Goal: Transaction & Acquisition: Purchase product/service

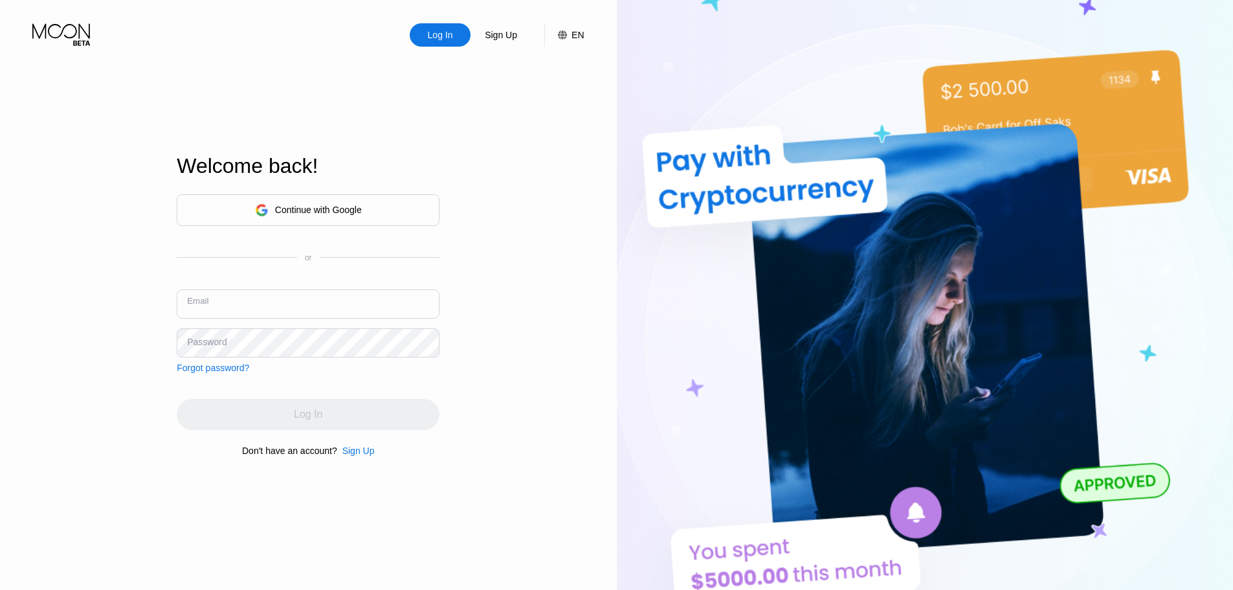
drag, startPoint x: 0, startPoint y: 0, endPoint x: 310, endPoint y: 307, distance: 436.7
click at [310, 307] on input "text" at bounding box center [308, 303] width 263 height 29
paste input "[EMAIL_ADDRESS][DOMAIN_NAME] gzvyqpmmA5431 gzvyqpmmA5431_"
drag, startPoint x: 364, startPoint y: 313, endPoint x: 484, endPoint y: 308, distance: 119.8
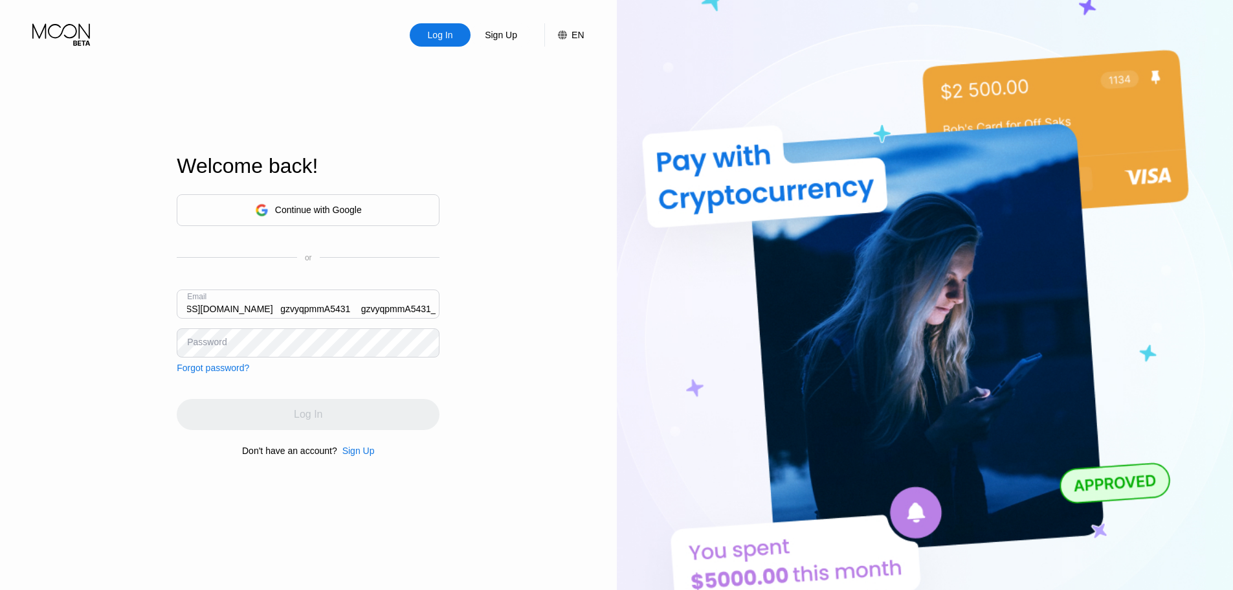
click at [484, 308] on div "Log In Sign Up EN Language English Save Welcome back! Continue with Google or E…" at bounding box center [308, 324] width 617 height 649
drag, startPoint x: 436, startPoint y: 307, endPoint x: 73, endPoint y: 305, distance: 363.2
click at [92, 305] on div "Log In Sign Up EN Language English Save Welcome back! Continue with Google or E…" at bounding box center [308, 324] width 617 height 649
click at [387, 310] on input "[EMAIL_ADDRESS][DOMAIN_NAME] gzvyqpmmA5431" at bounding box center [308, 303] width 263 height 29
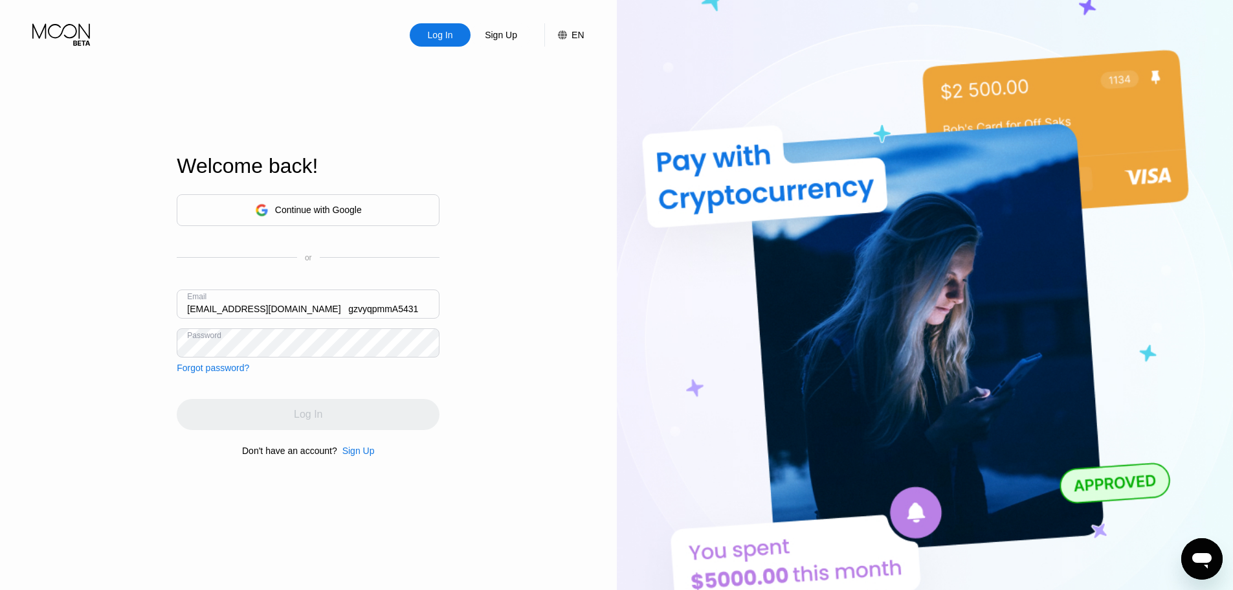
click at [387, 310] on input "[EMAIL_ADDRESS][DOMAIN_NAME] gzvyqpmmA5431" at bounding box center [308, 303] width 263 height 29
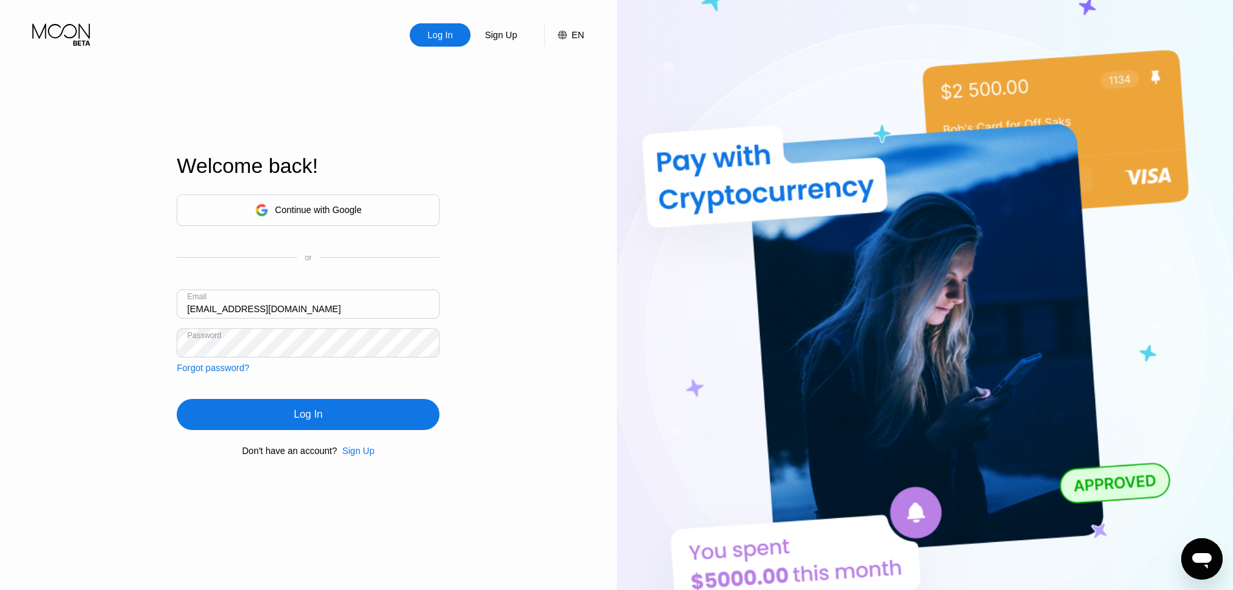
type input "[EMAIL_ADDRESS][DOMAIN_NAME]"
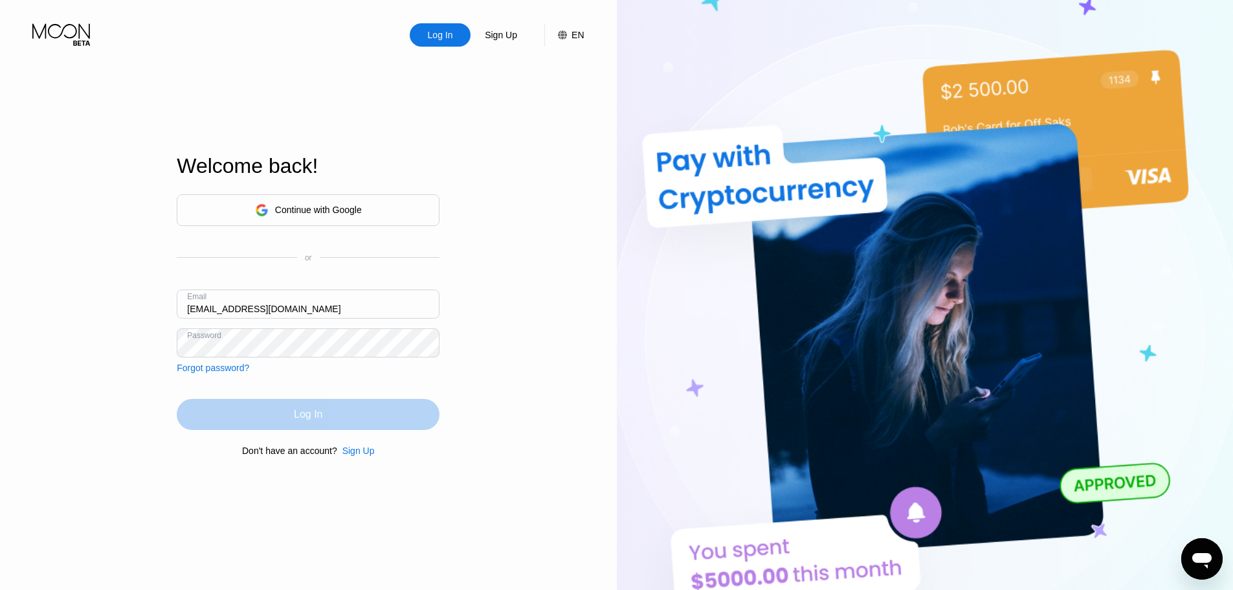
click at [351, 410] on div "Log In" at bounding box center [308, 414] width 263 height 31
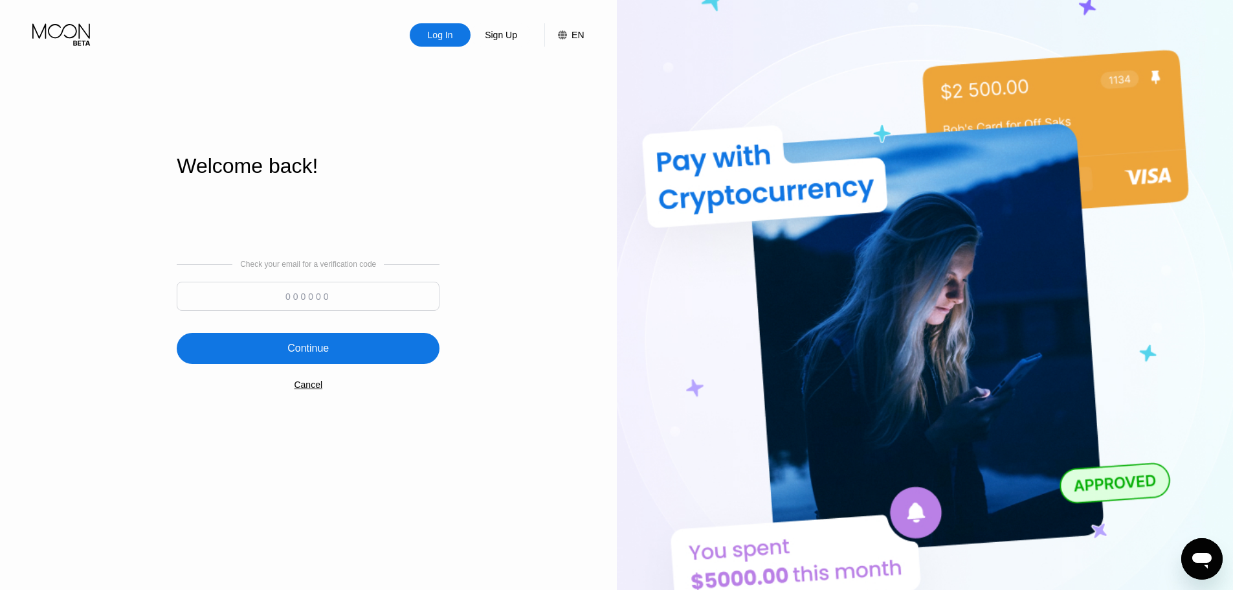
click at [340, 296] on input at bounding box center [308, 296] width 263 height 29
paste input "381939"
type input "381939"
click at [349, 347] on div "Continue" at bounding box center [308, 348] width 263 height 31
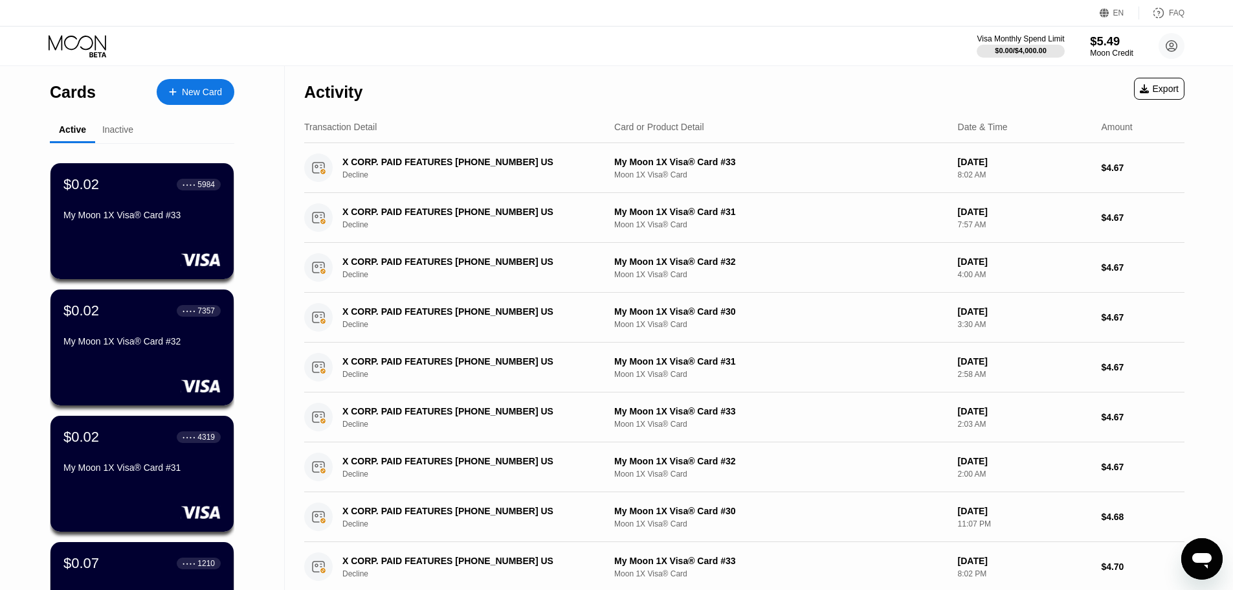
click at [1107, 45] on div "$5.49" at bounding box center [1111, 41] width 43 height 14
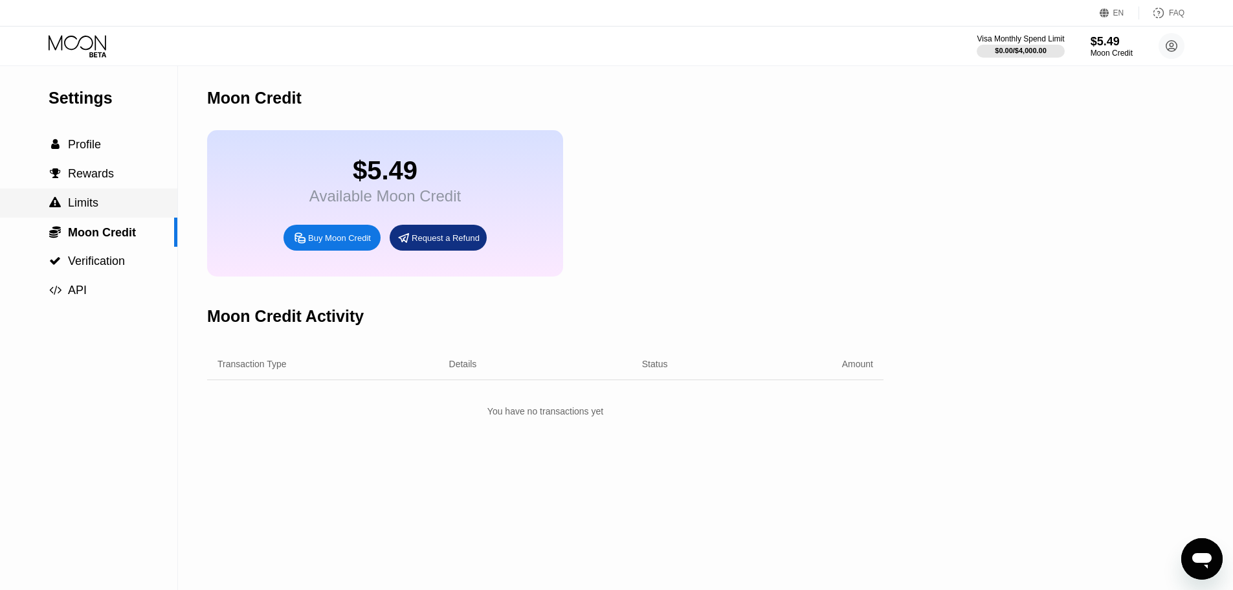
click at [107, 210] on div " Limits" at bounding box center [88, 203] width 177 height 14
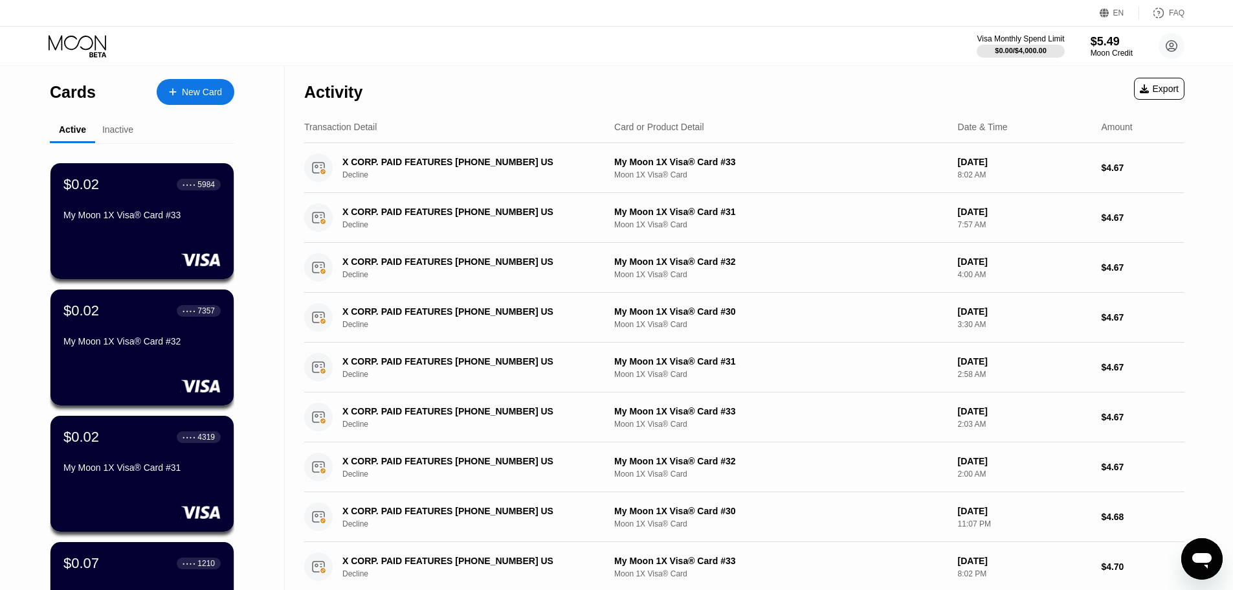
click at [1097, 49] on div "Moon Credit" at bounding box center [1112, 53] width 42 height 9
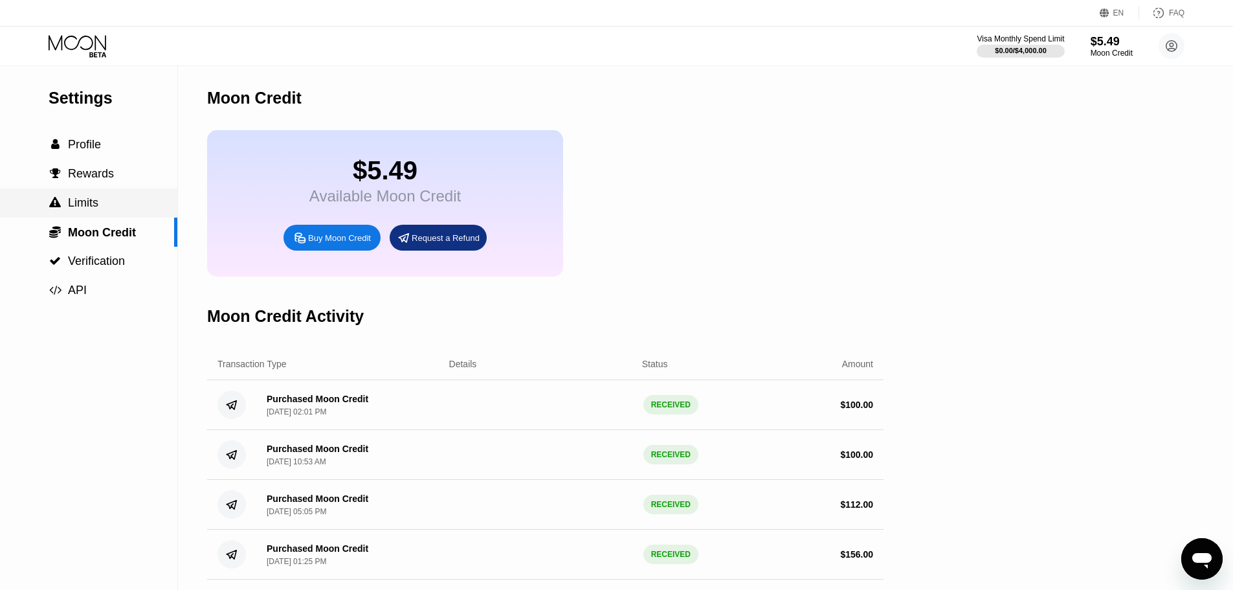
click at [80, 208] on span "Limits" at bounding box center [83, 202] width 30 height 13
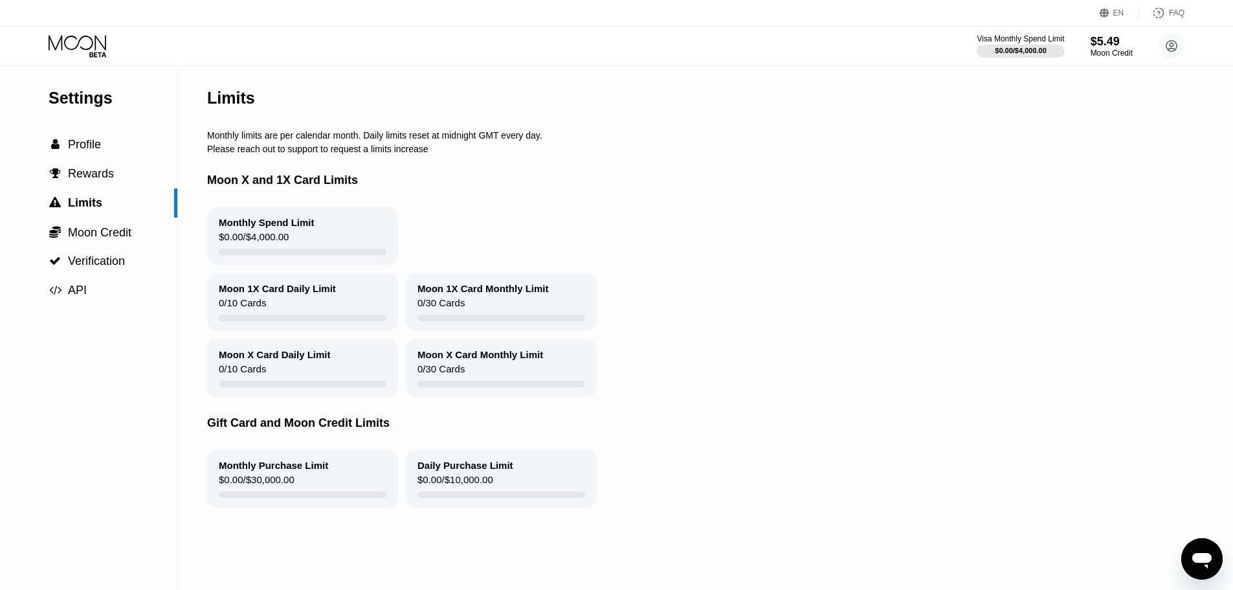
click at [100, 50] on icon at bounding box center [79, 46] width 60 height 23
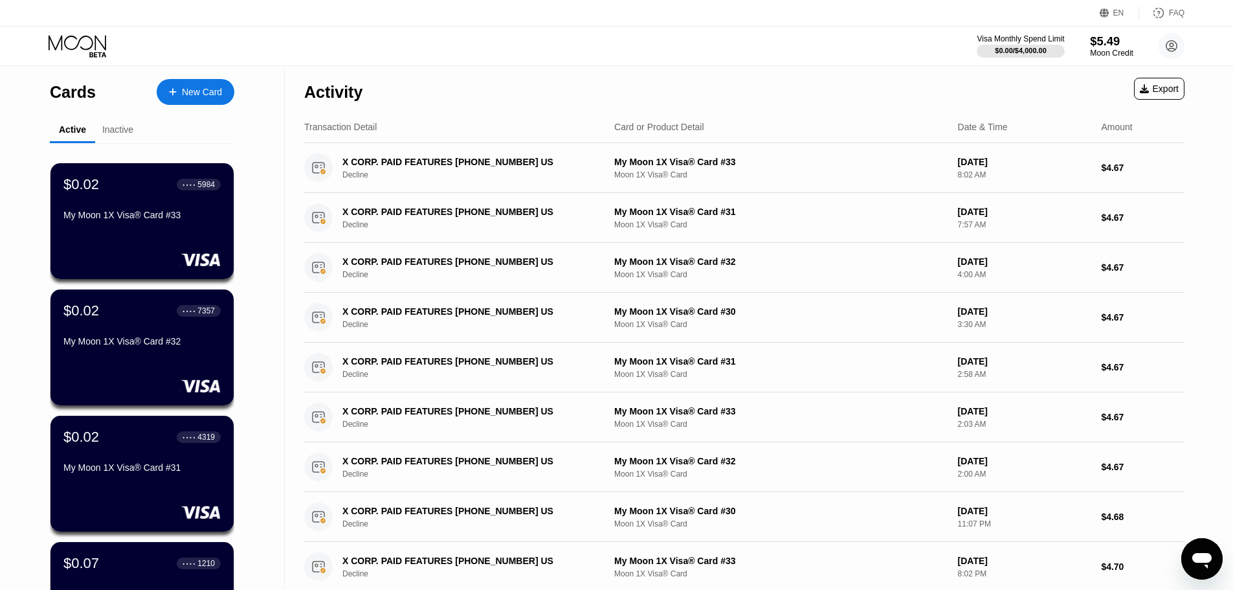
click at [1110, 43] on div "$5.49" at bounding box center [1111, 41] width 43 height 14
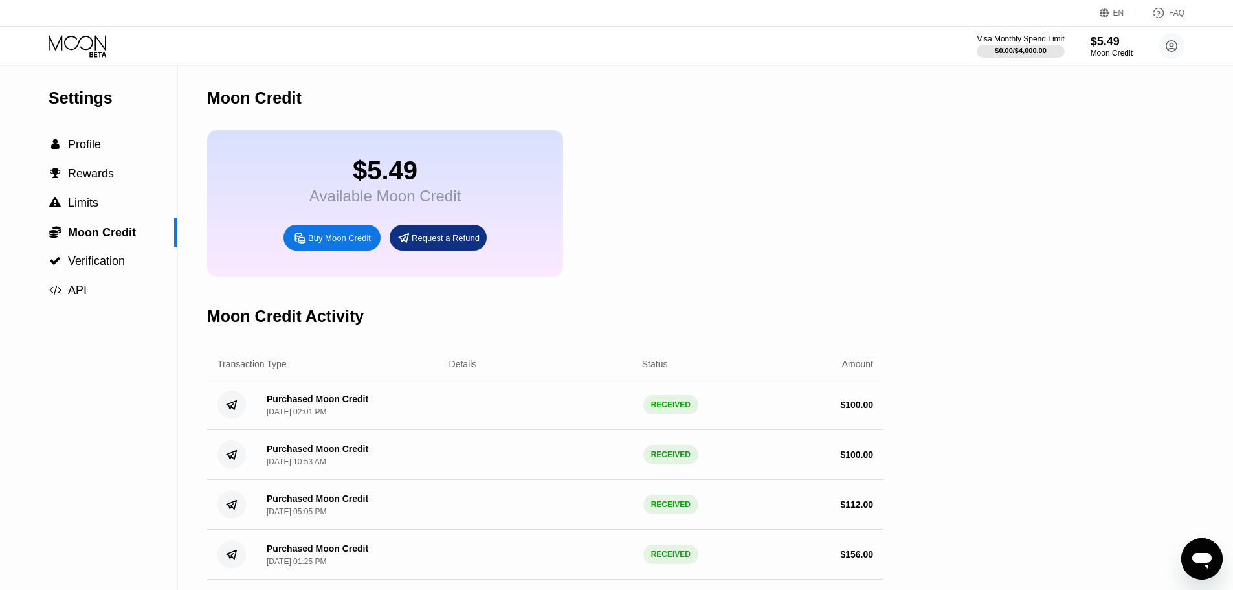
click at [333, 243] on div "Buy Moon Credit" at bounding box center [339, 237] width 63 height 11
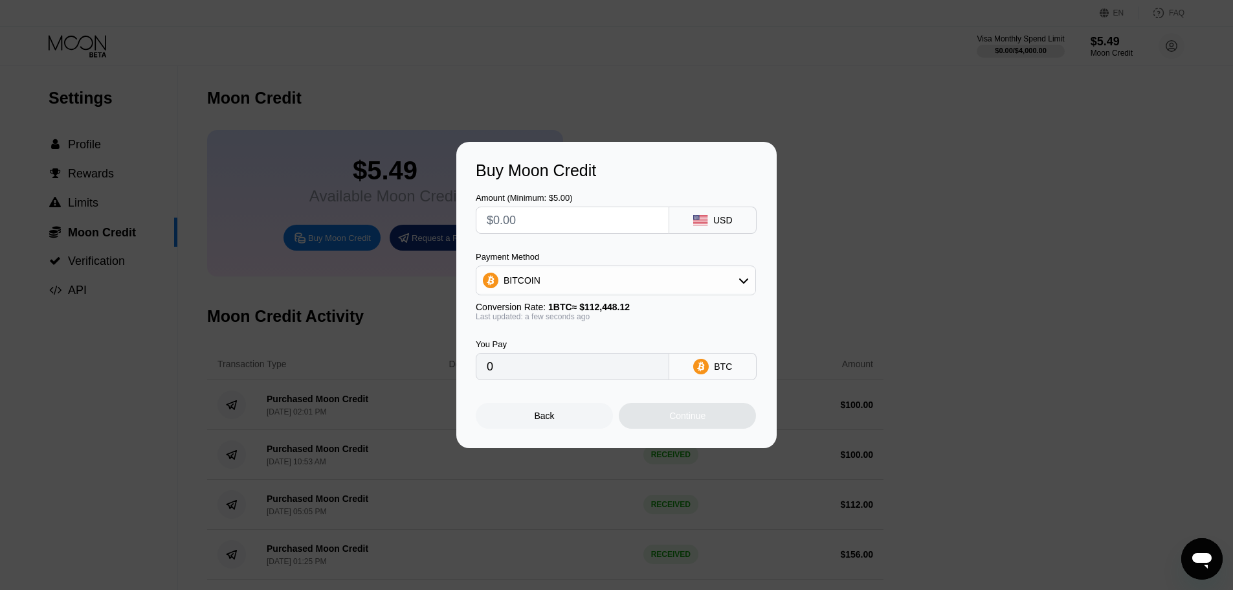
click at [512, 283] on div "BITCOIN" at bounding box center [522, 280] width 37 height 10
click at [533, 338] on div "USDT on TRON" at bounding box center [616, 344] width 273 height 26
type input "0.00"
click at [522, 224] on input "text" at bounding box center [573, 220] width 172 height 26
type input "$1"
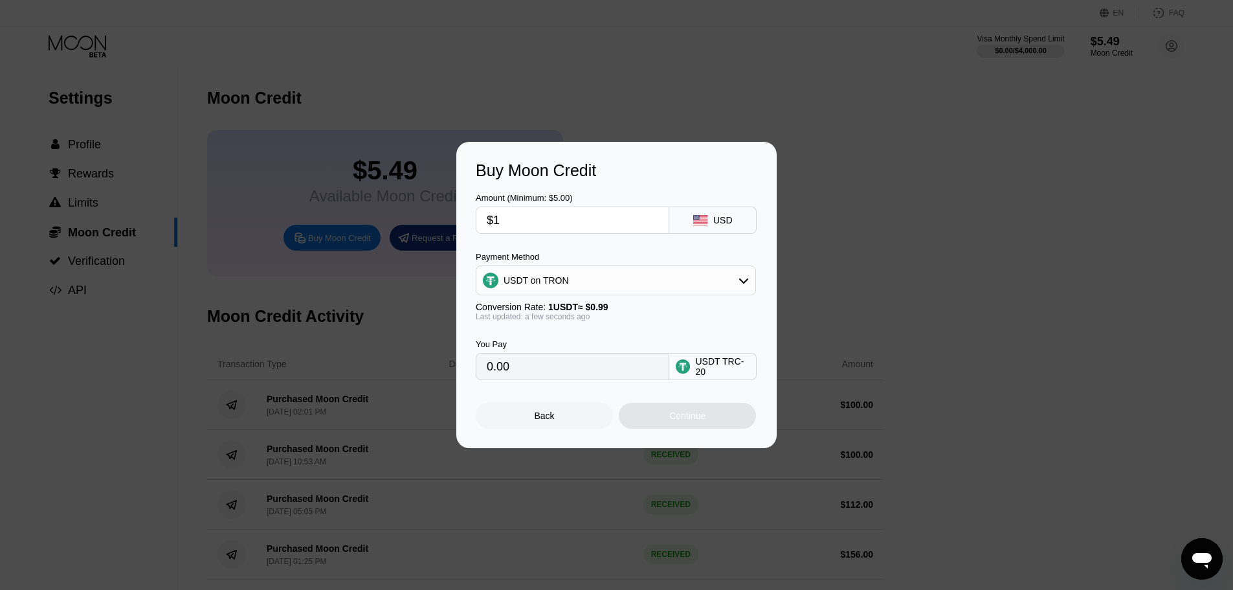
type input "1.01"
type input "$11"
type input "11.11"
type input "$113"
type input "114.14"
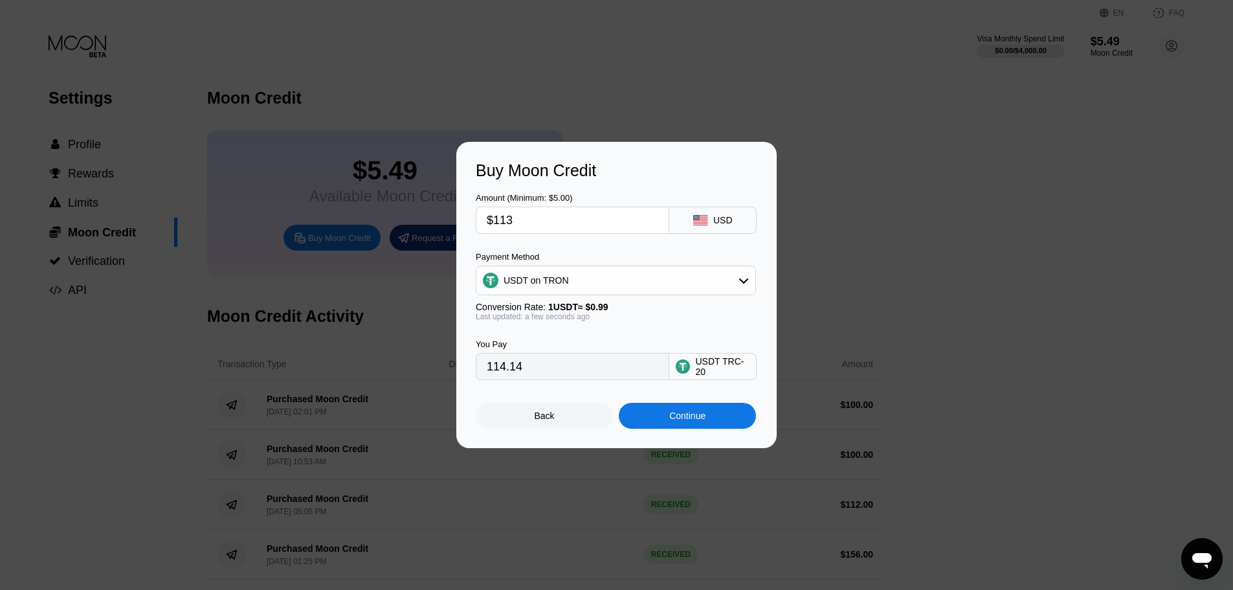
type input "$11"
type input "11.11"
type input "$110"
type input "111.11"
type input "$110"
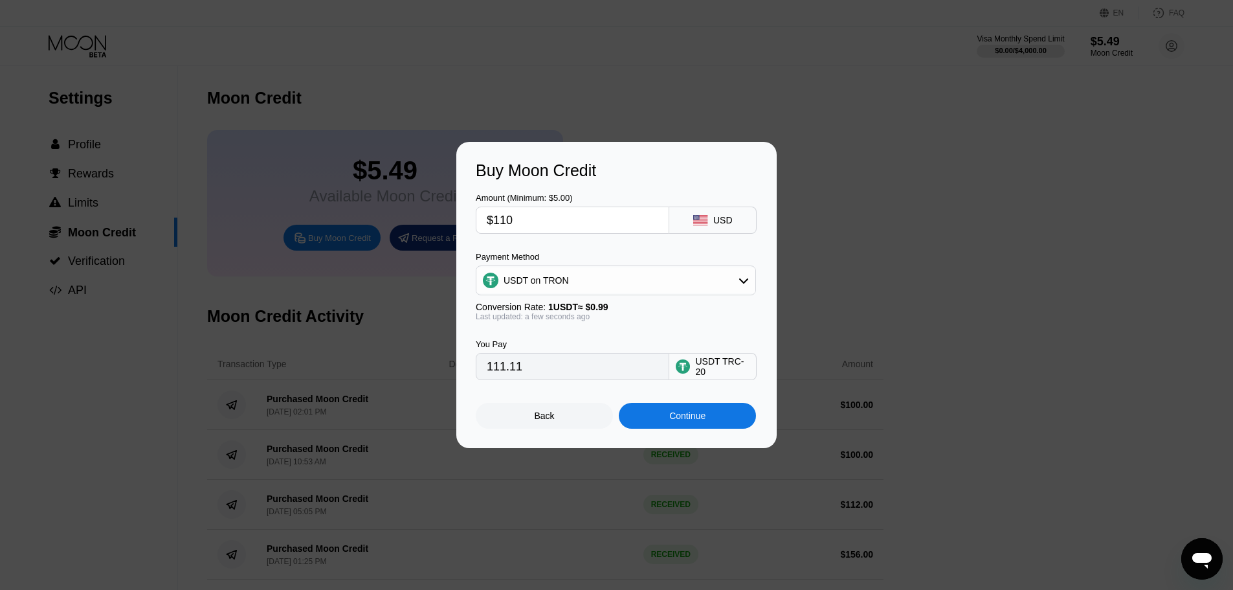
click at [660, 416] on div "Continue" at bounding box center [687, 416] width 137 height 26
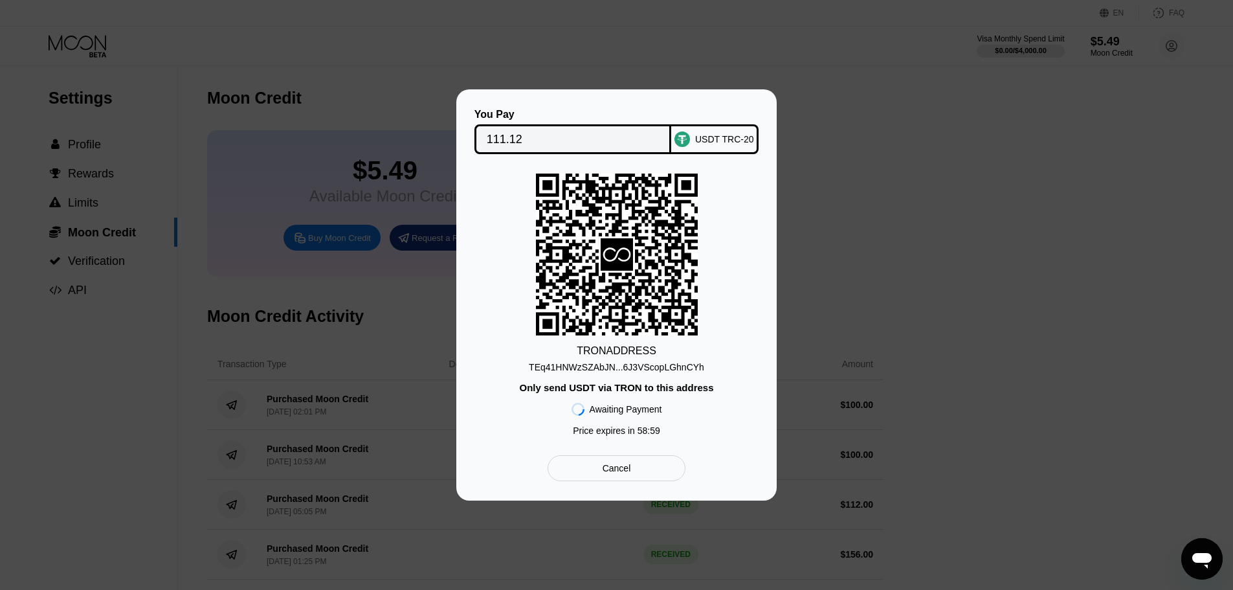
click at [513, 142] on input "111.12" at bounding box center [573, 139] width 173 height 26
click at [672, 368] on div "TEq41HNWzSZAbJN...6J3VScopLGhnCYh" at bounding box center [616, 367] width 175 height 10
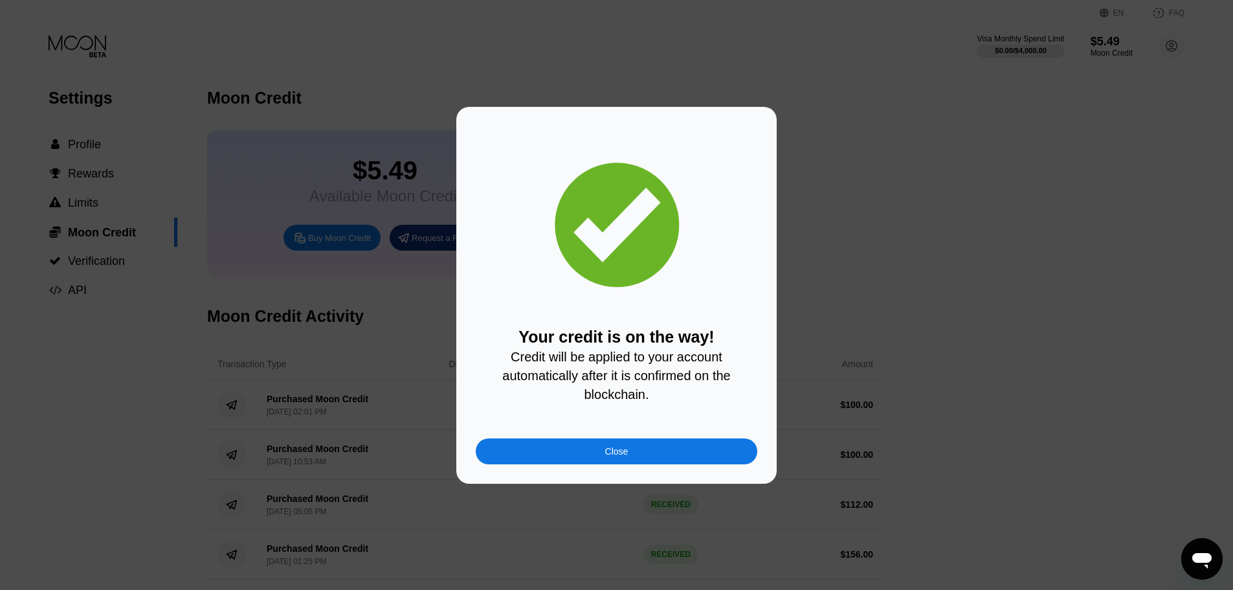
click at [590, 451] on div "Close" at bounding box center [617, 451] width 282 height 26
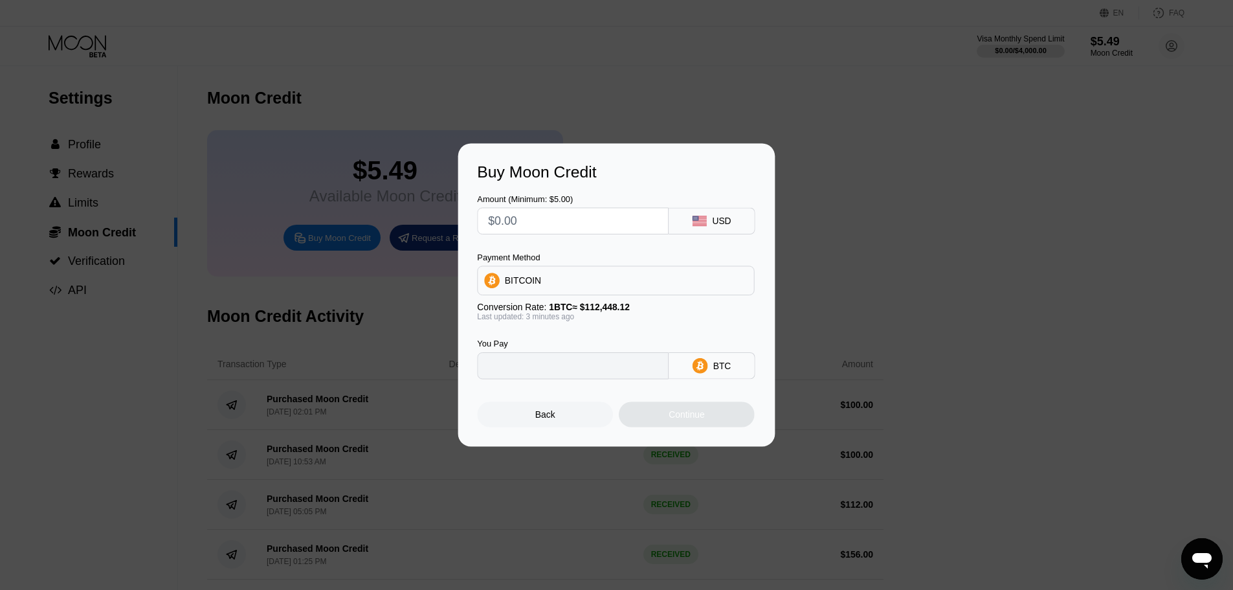
type input "0"
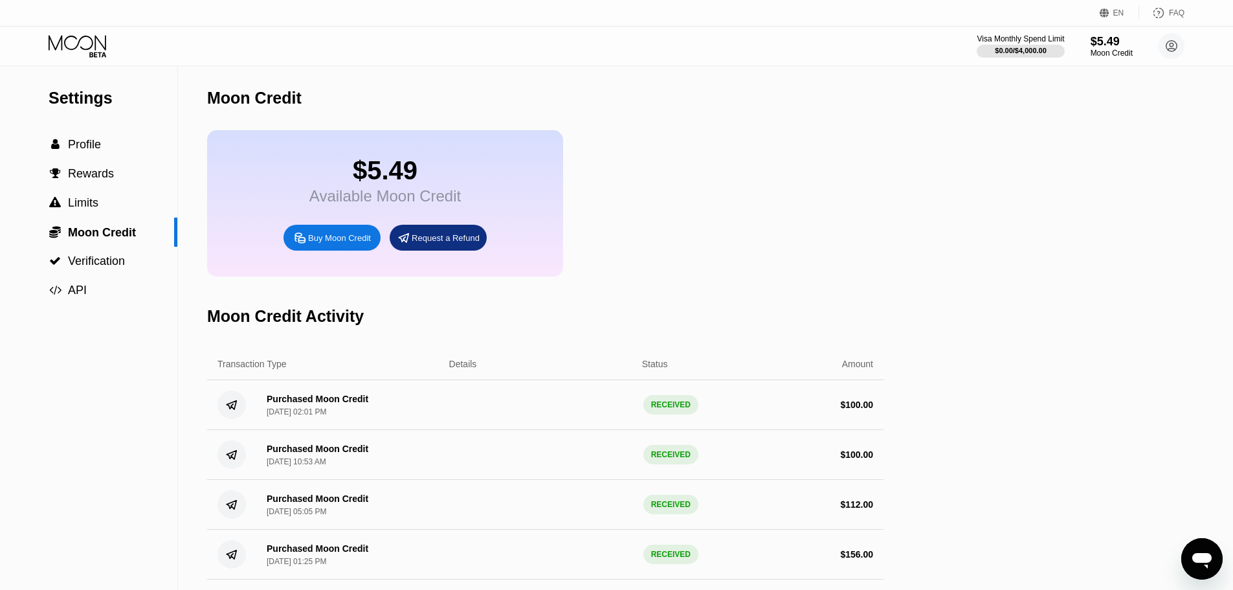
click at [77, 39] on icon at bounding box center [79, 46] width 60 height 23
